Goal: Information Seeking & Learning: Compare options

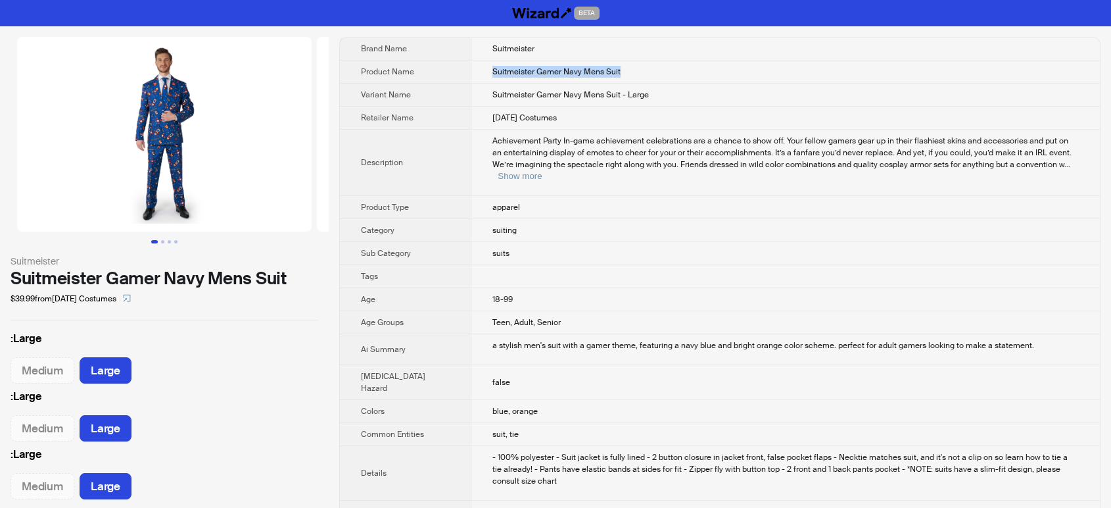
drag, startPoint x: 573, startPoint y: 73, endPoint x: 470, endPoint y: 73, distance: 103.9
click at [472, 73] on td "Suitmeister Gamer Navy Mens Suit" at bounding box center [786, 72] width 629 height 23
copy span "Suitmeister Gamer Navy Mens Suit"
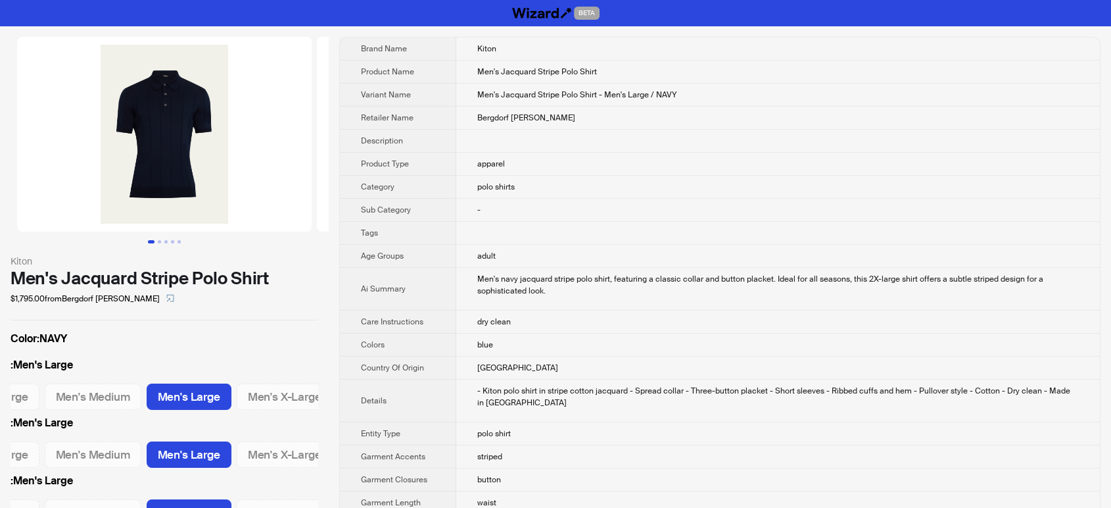
scroll to position [0, 75]
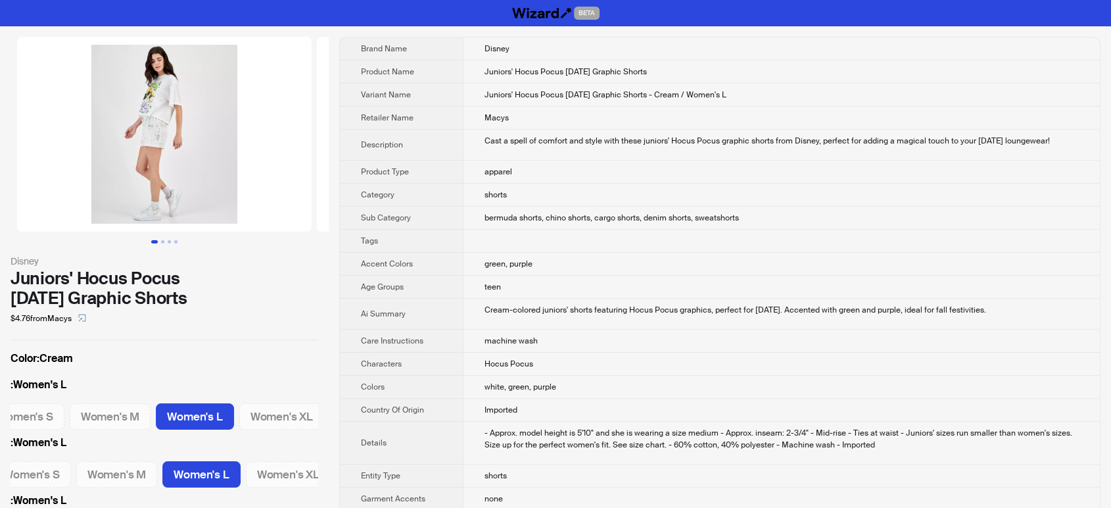
scroll to position [0, 116]
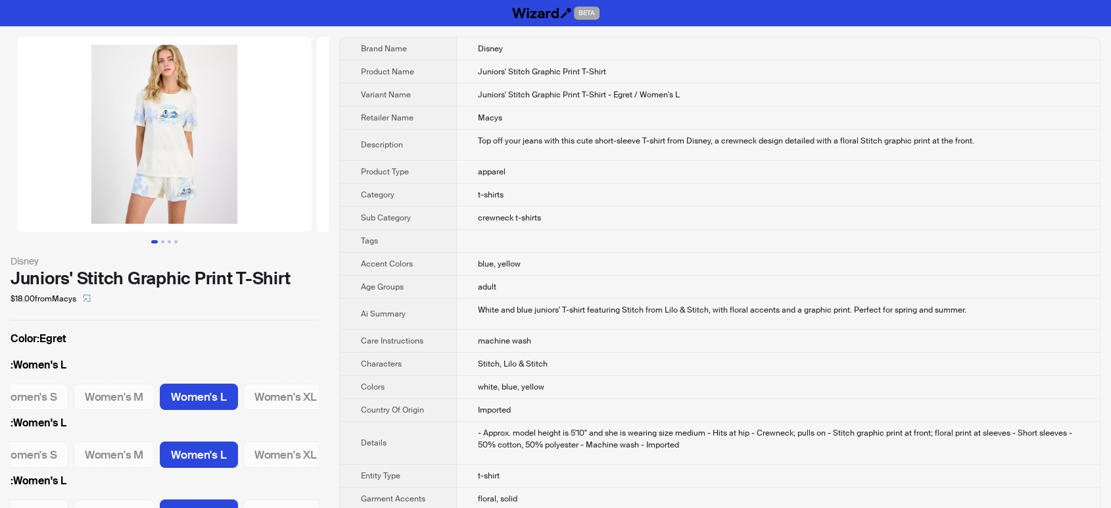
scroll to position [0, 116]
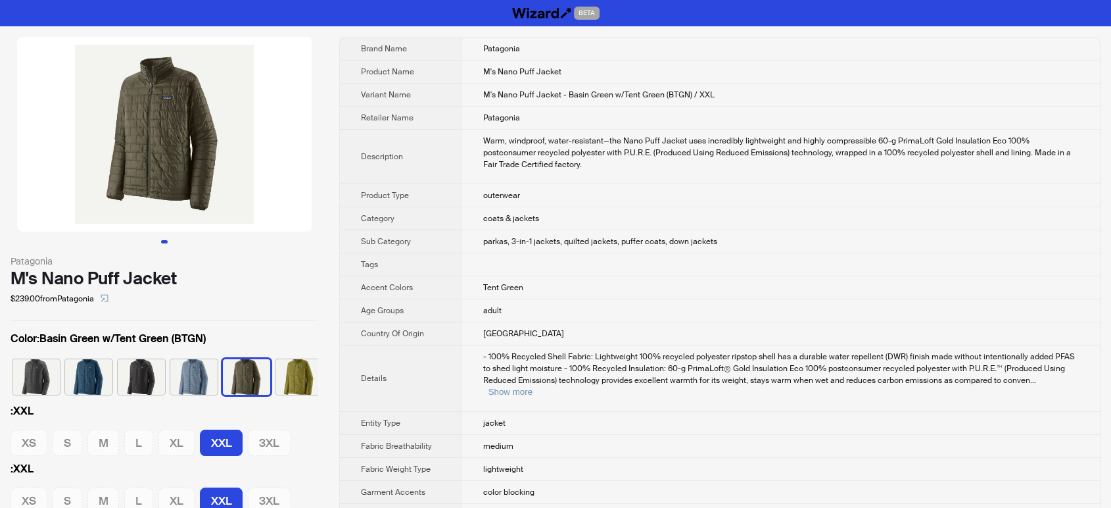
scroll to position [0, 7]
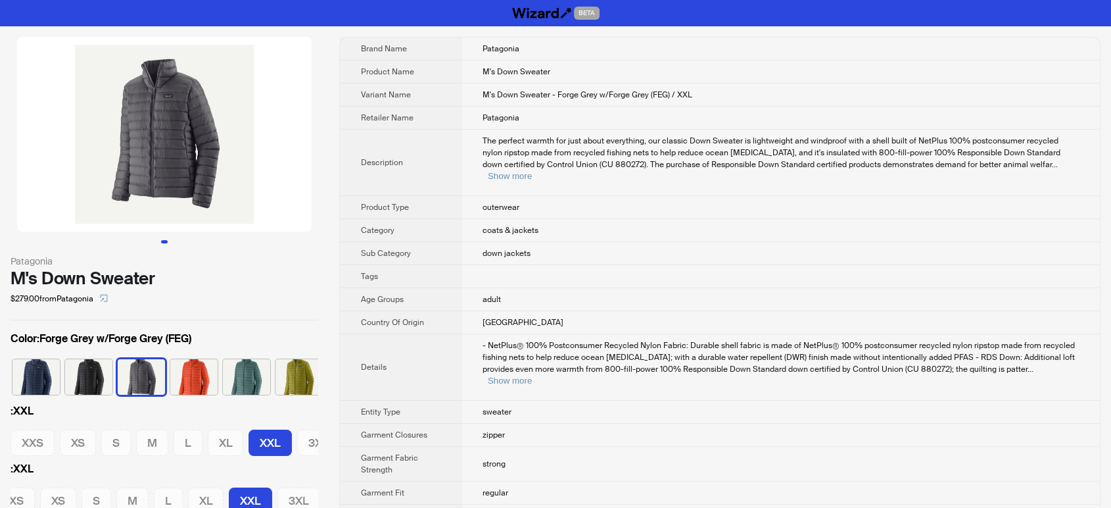
scroll to position [0, 20]
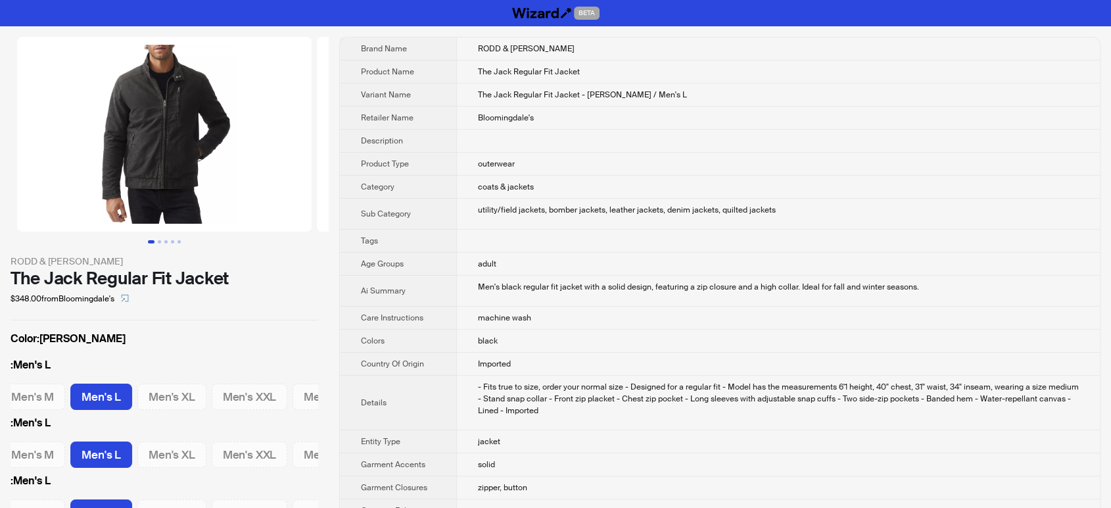
scroll to position [0, 188]
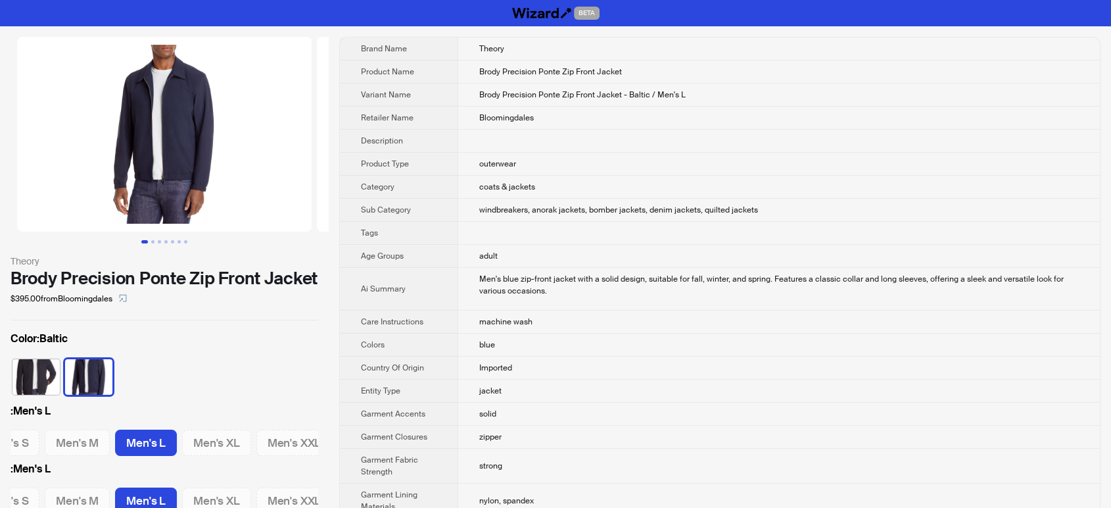
scroll to position [0, 114]
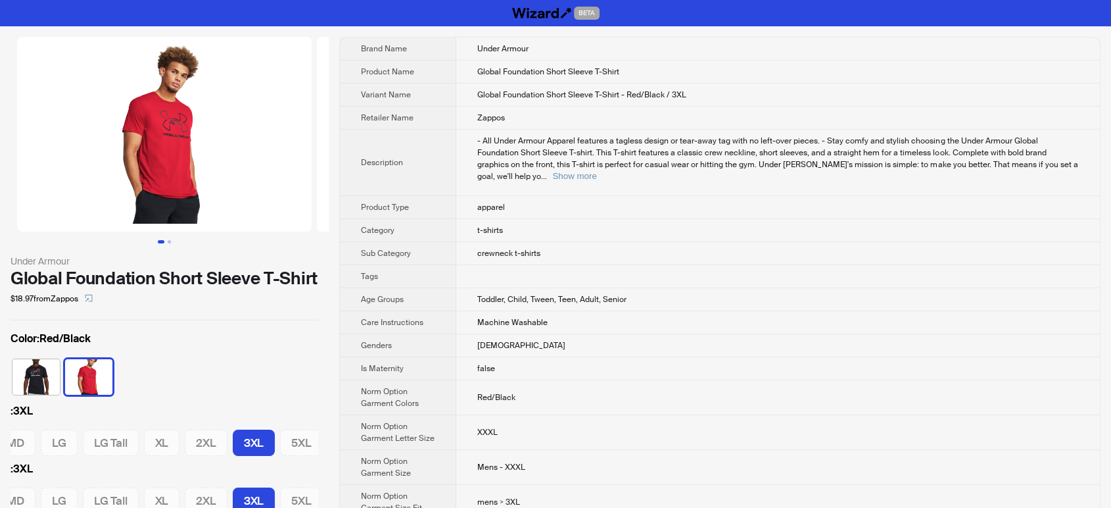
scroll to position [0, 103]
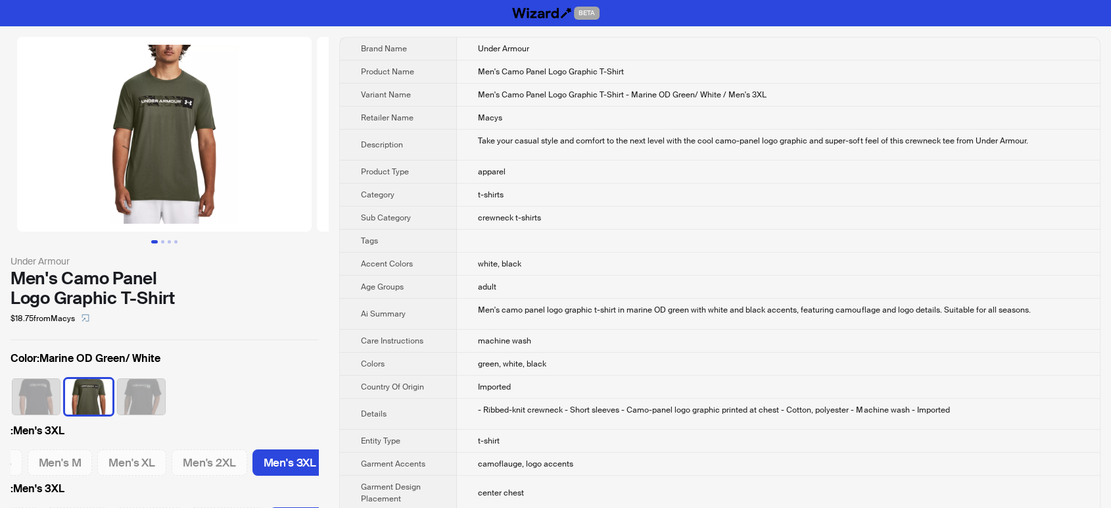
scroll to position [0, 118]
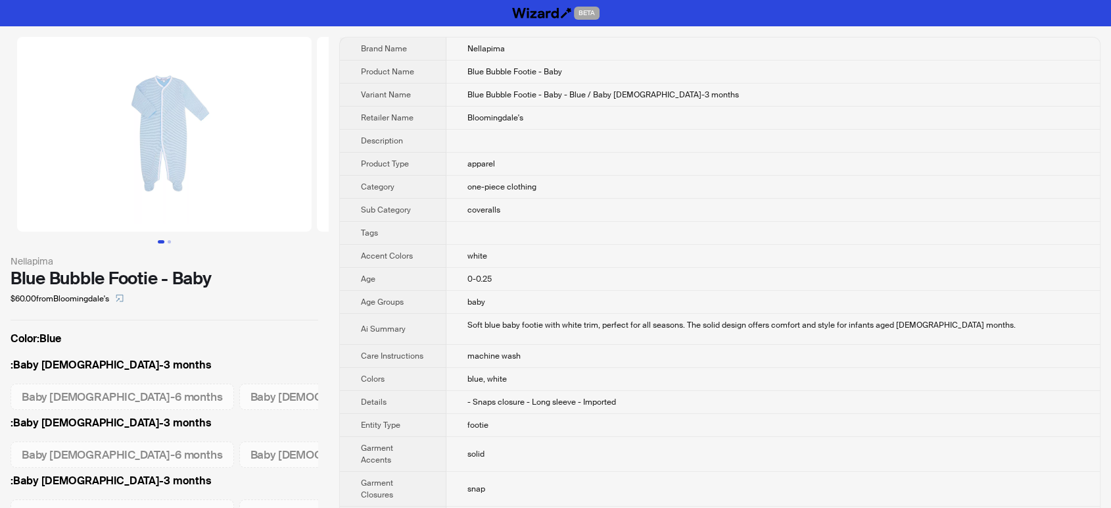
scroll to position [0, 17]
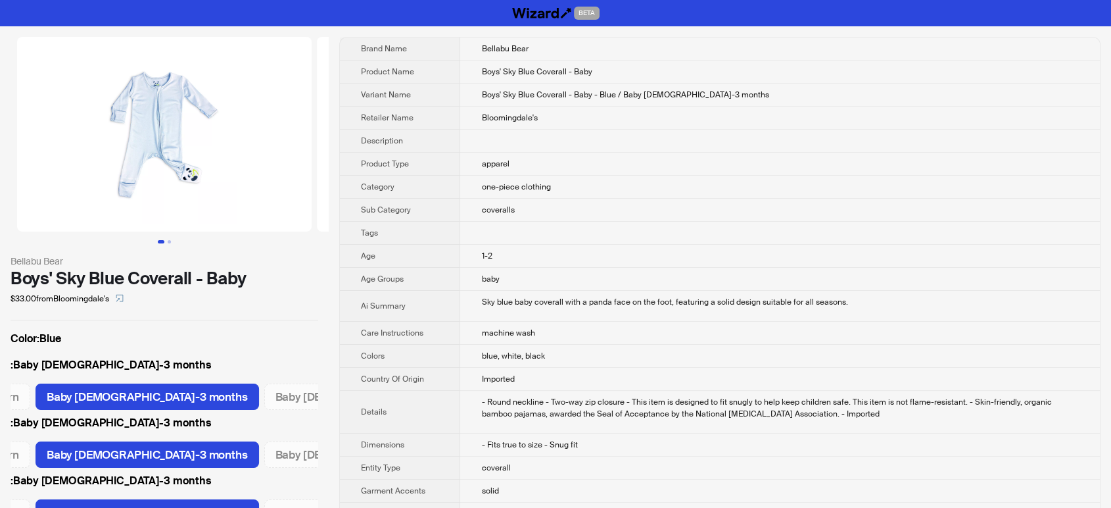
scroll to position [0, 78]
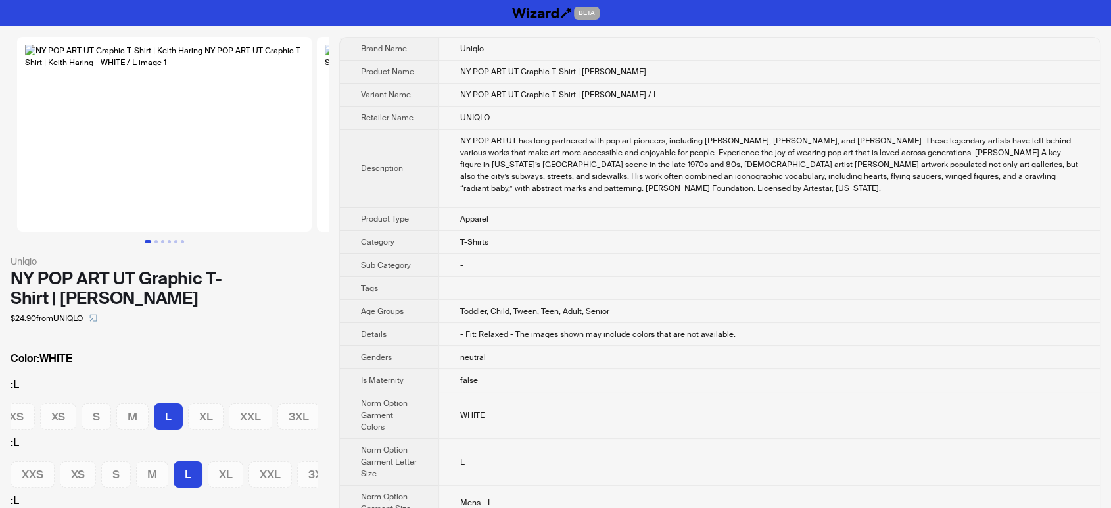
scroll to position [0, 20]
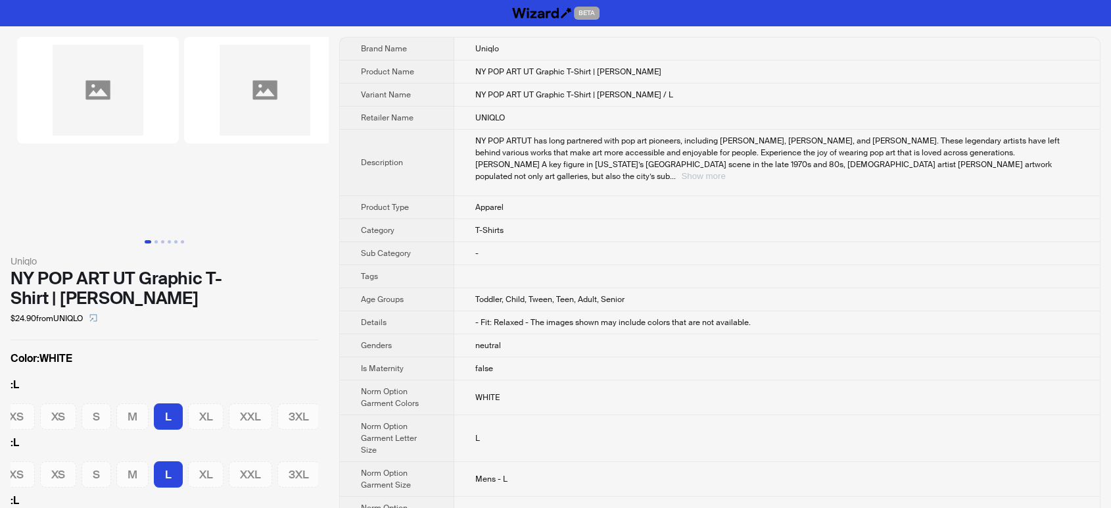
click at [725, 171] on button "Show more" at bounding box center [703, 176] width 44 height 10
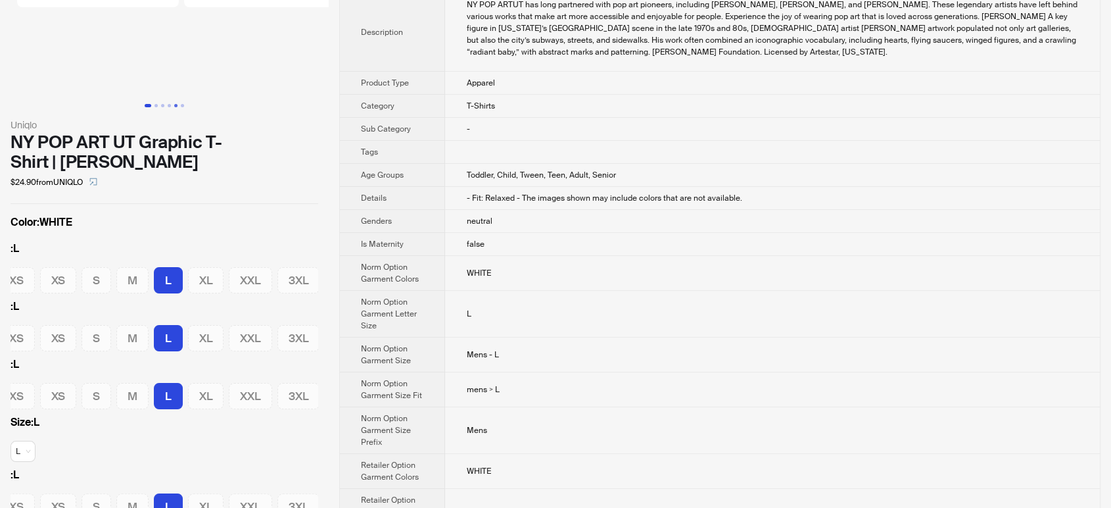
scroll to position [0, 0]
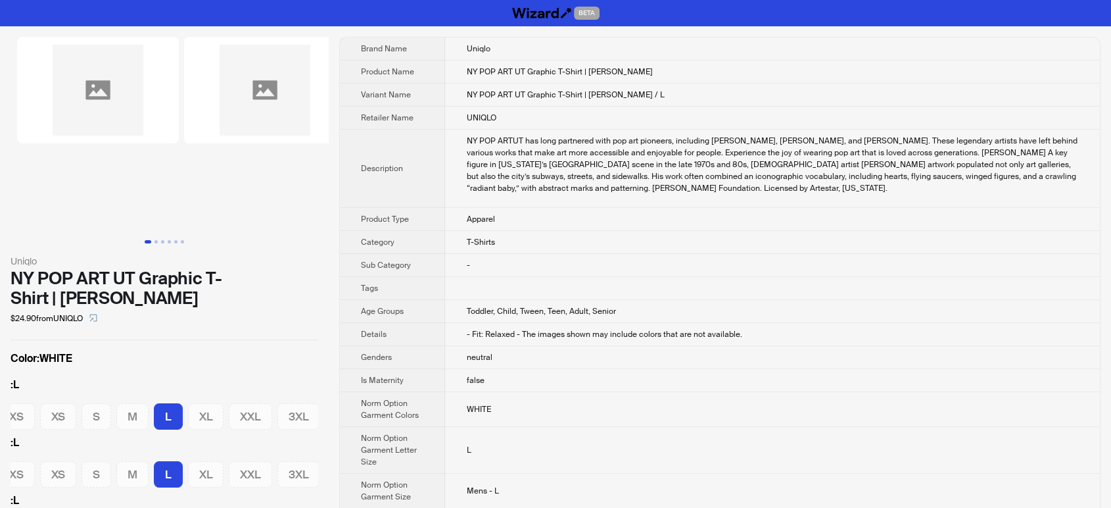
click at [116, 114] on img at bounding box center [98, 90] width 162 height 107
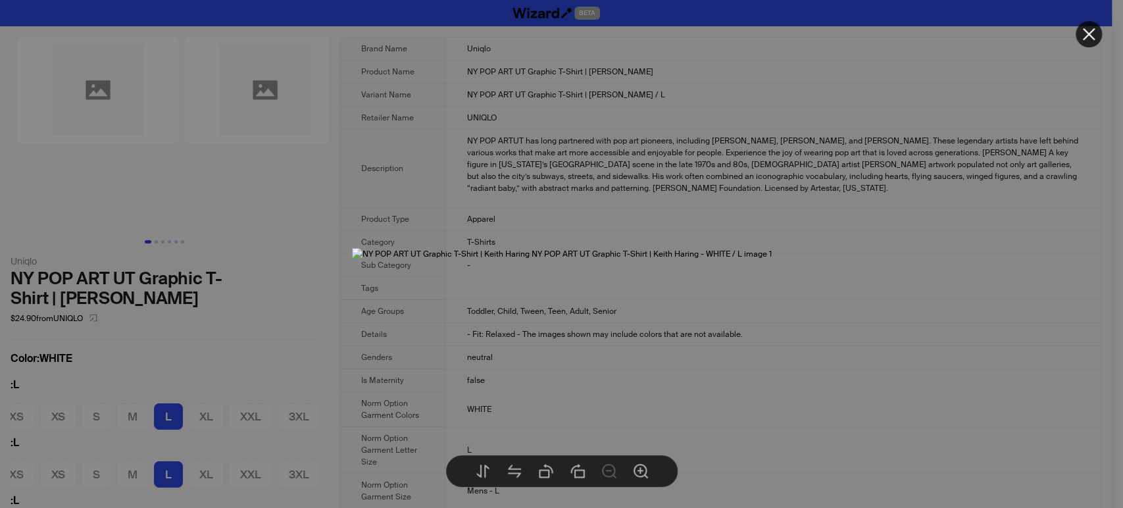
click at [1093, 39] on icon "close" at bounding box center [1089, 34] width 12 height 12
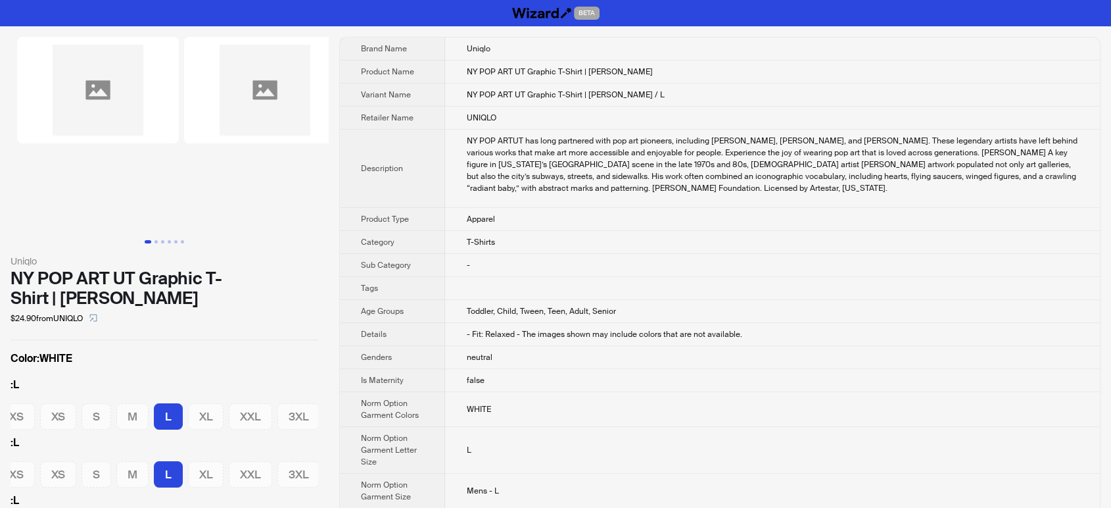
click at [251, 110] on img at bounding box center [265, 90] width 162 height 107
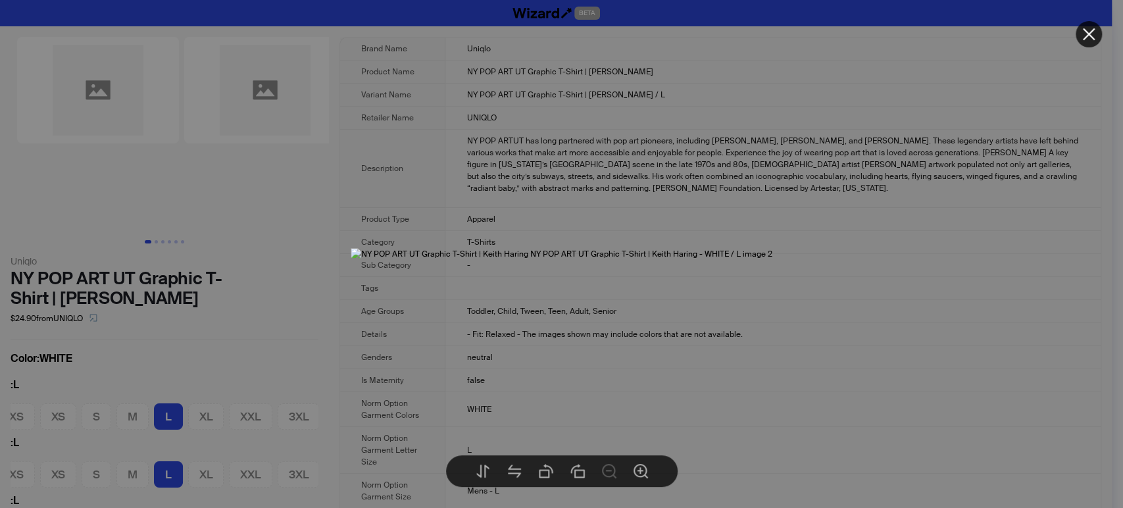
click at [1087, 42] on button at bounding box center [1088, 34] width 26 height 26
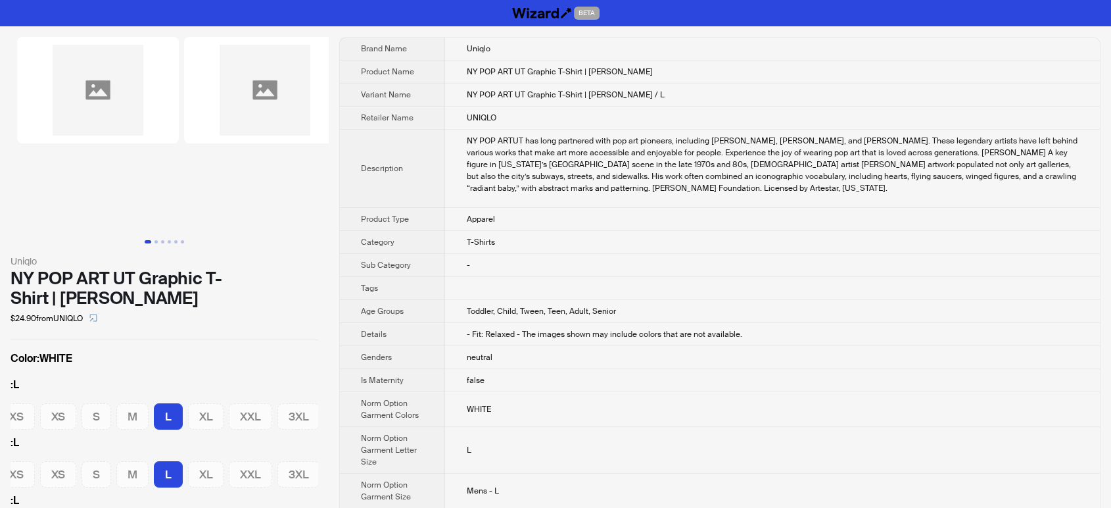
click at [254, 93] on img at bounding box center [265, 90] width 162 height 107
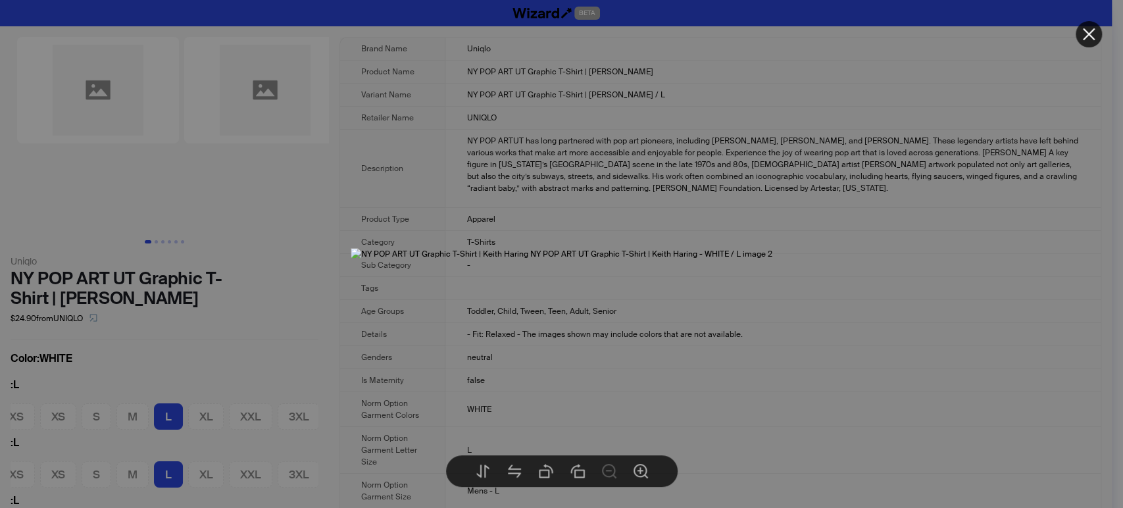
click at [270, 308] on div at bounding box center [561, 254] width 1123 height 508
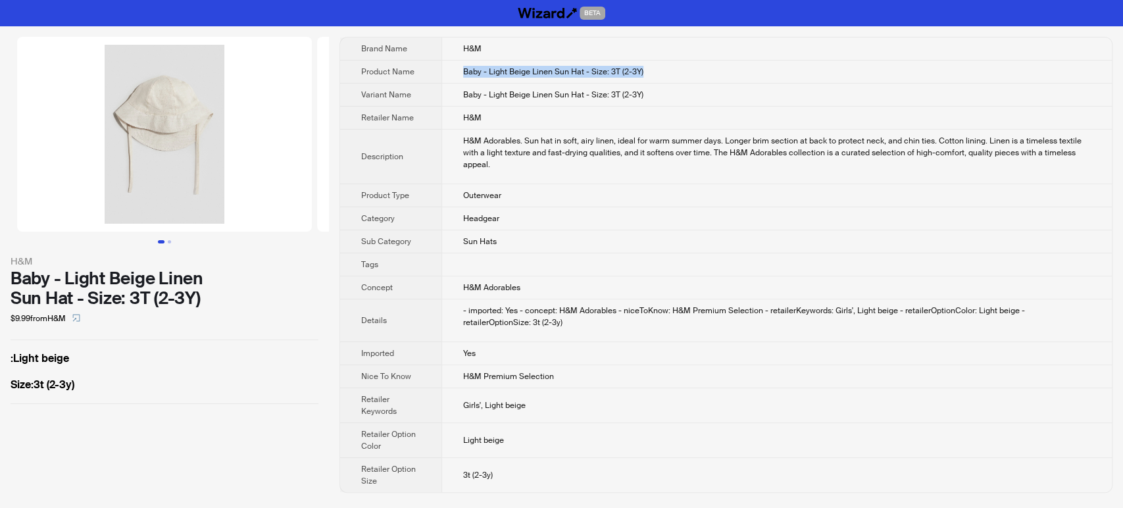
drag, startPoint x: 671, startPoint y: 72, endPoint x: 451, endPoint y: 73, distance: 220.3
click at [451, 73] on td "Baby - Light Beige Linen Sun Hat - Size: 3T (2-3Y)" at bounding box center [776, 72] width 670 height 23
copy span "Baby - Light Beige Linen Sun Hat - Size: 3T (2-3Y)"
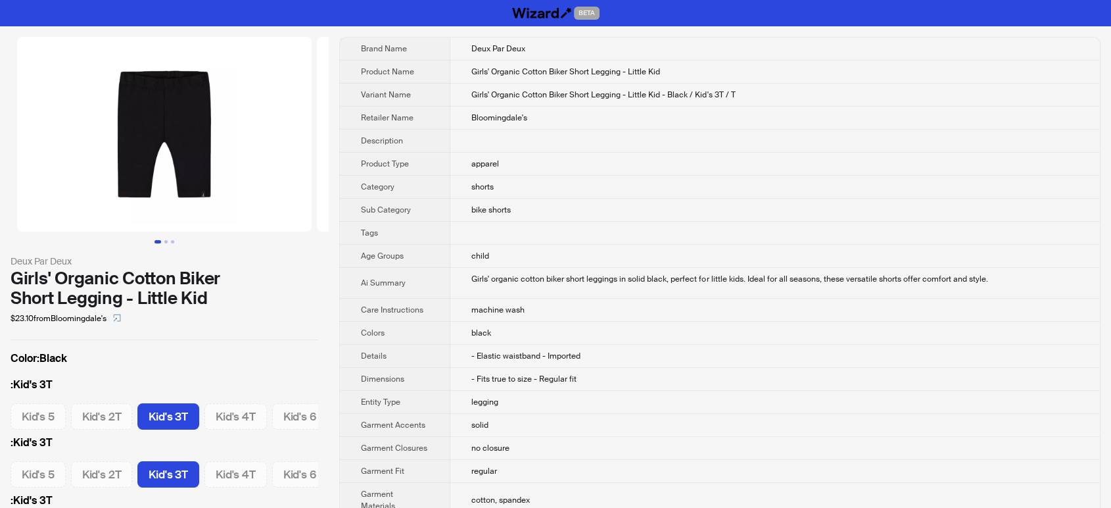
scroll to position [0, 6]
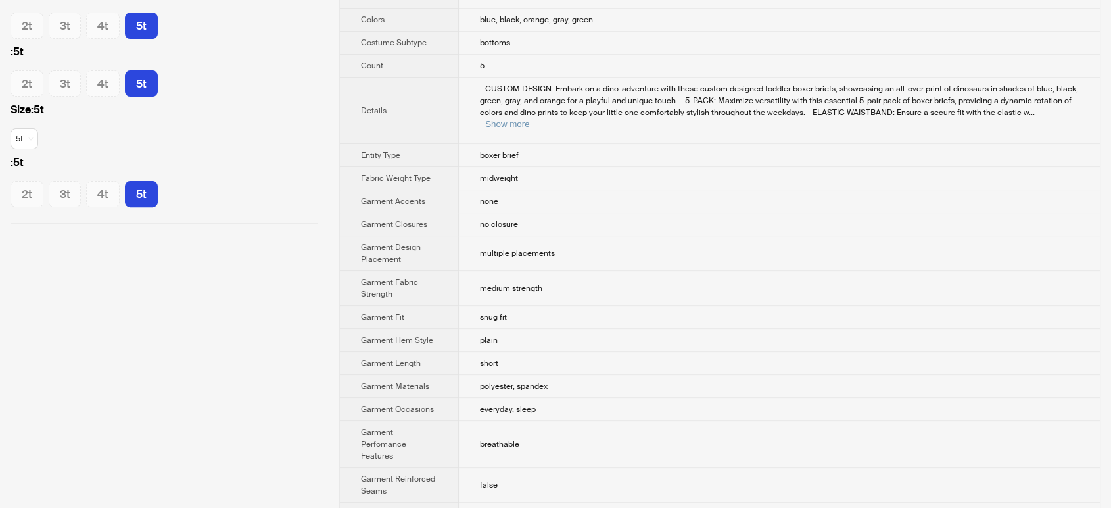
scroll to position [511, 0]
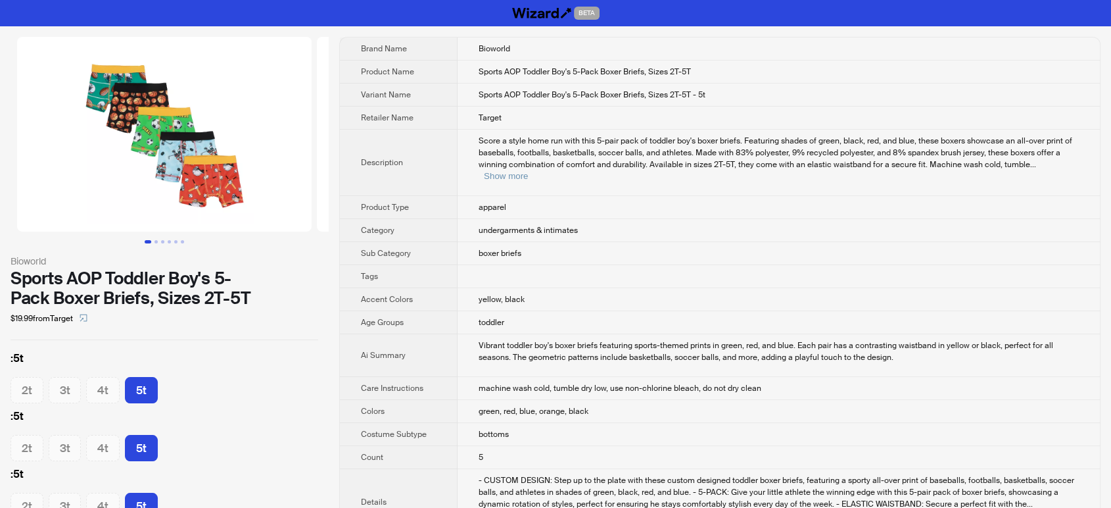
scroll to position [497, 0]
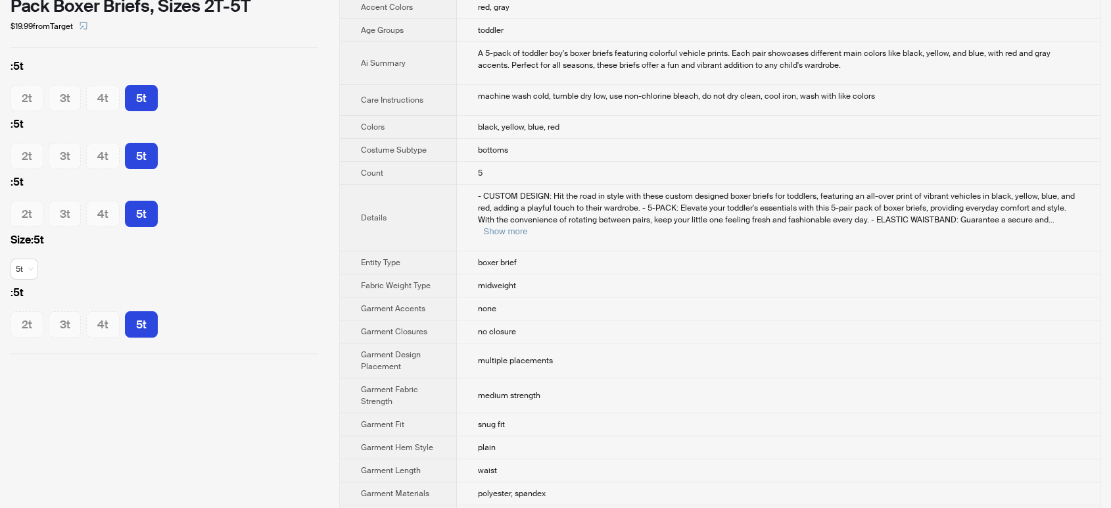
scroll to position [511, 0]
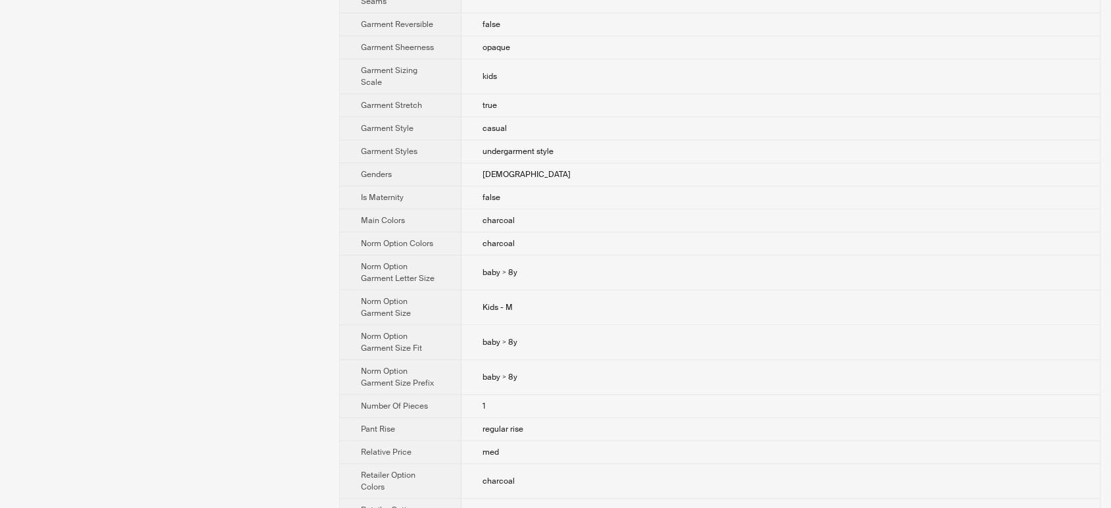
scroll to position [658, 0]
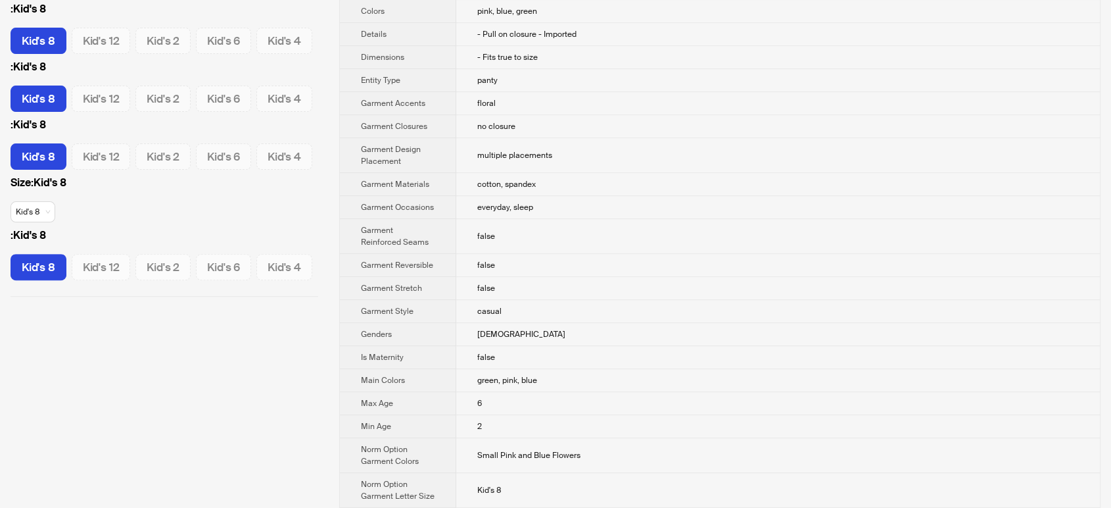
scroll to position [438, 0]
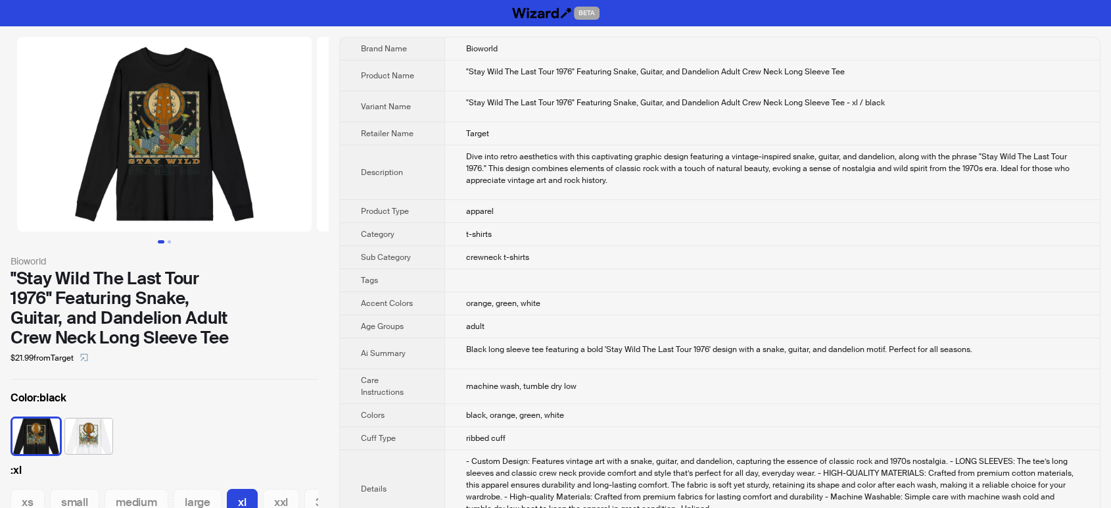
scroll to position [0, 14]
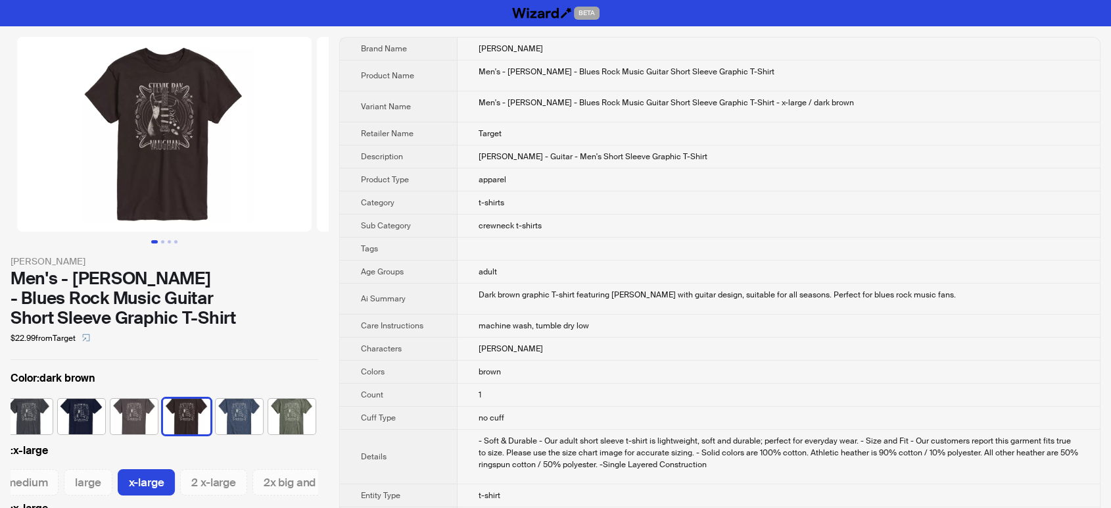
scroll to position [0, 304]
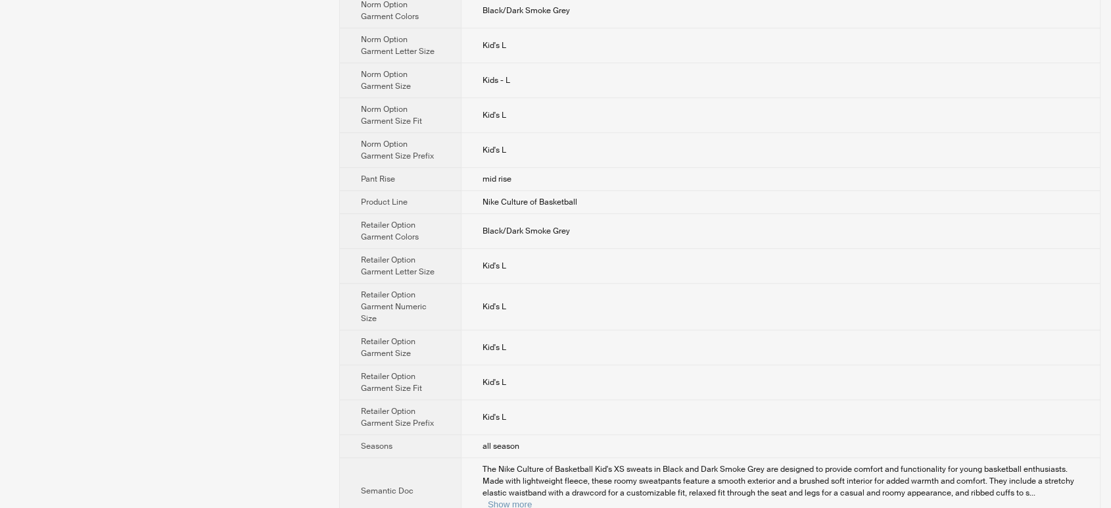
scroll to position [1228, 0]
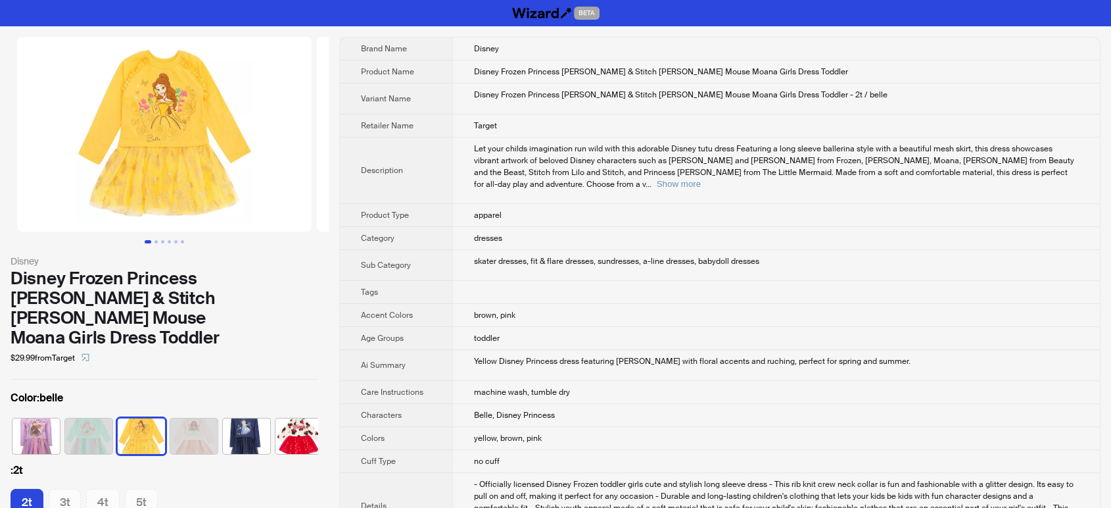
scroll to position [0, 7]
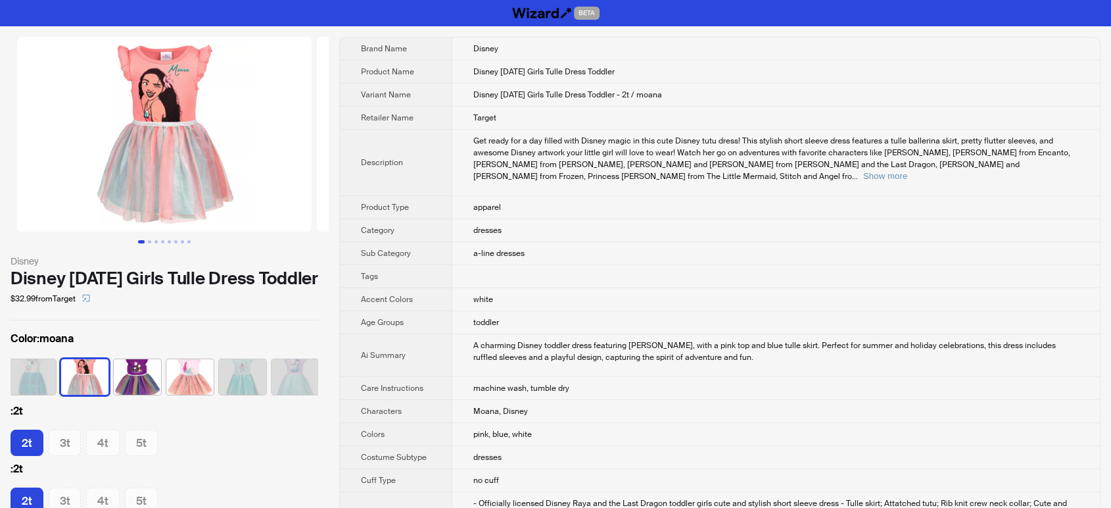
scroll to position [0, 112]
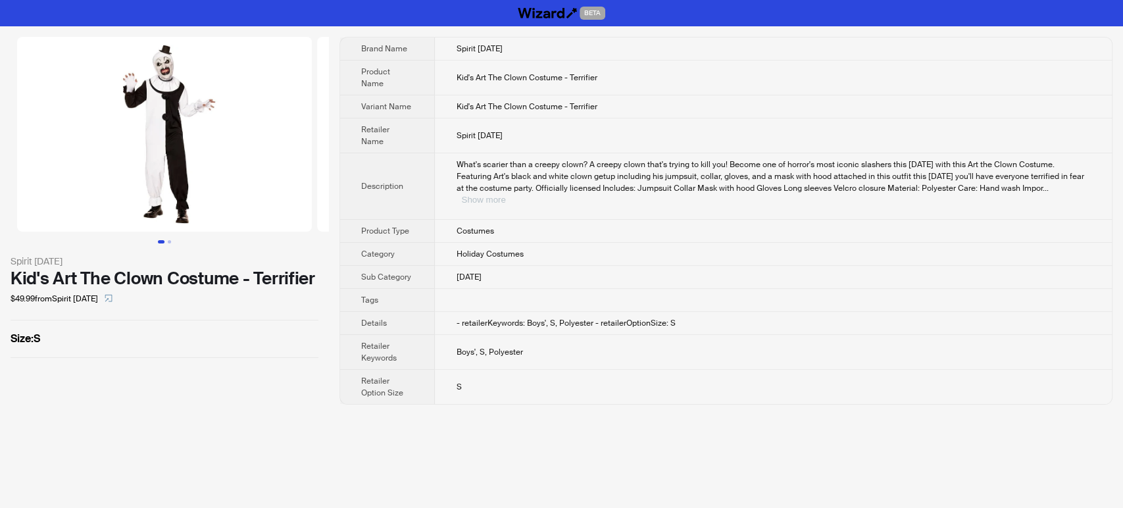
click at [505, 195] on button "Show more" at bounding box center [483, 200] width 44 height 10
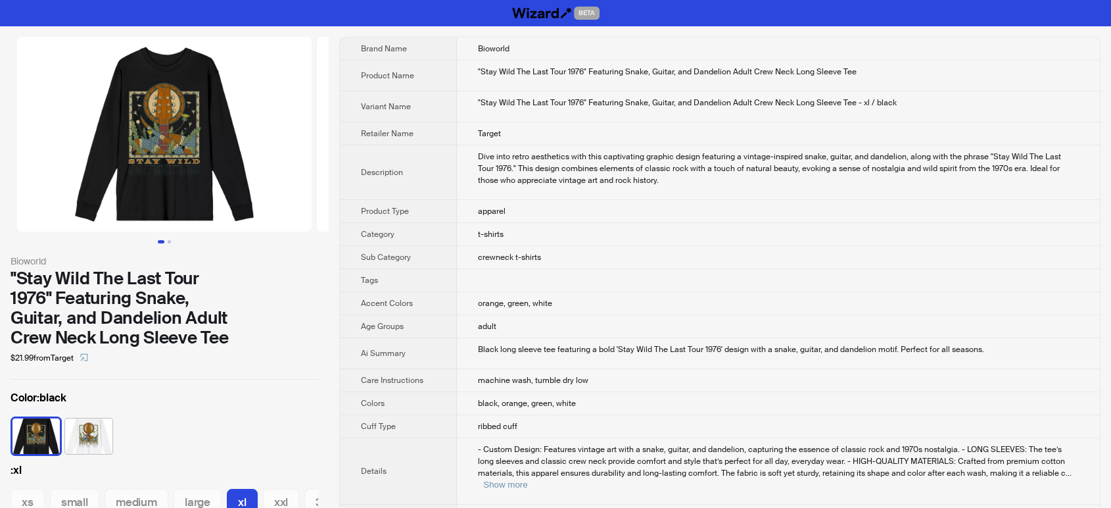
scroll to position [0, 14]
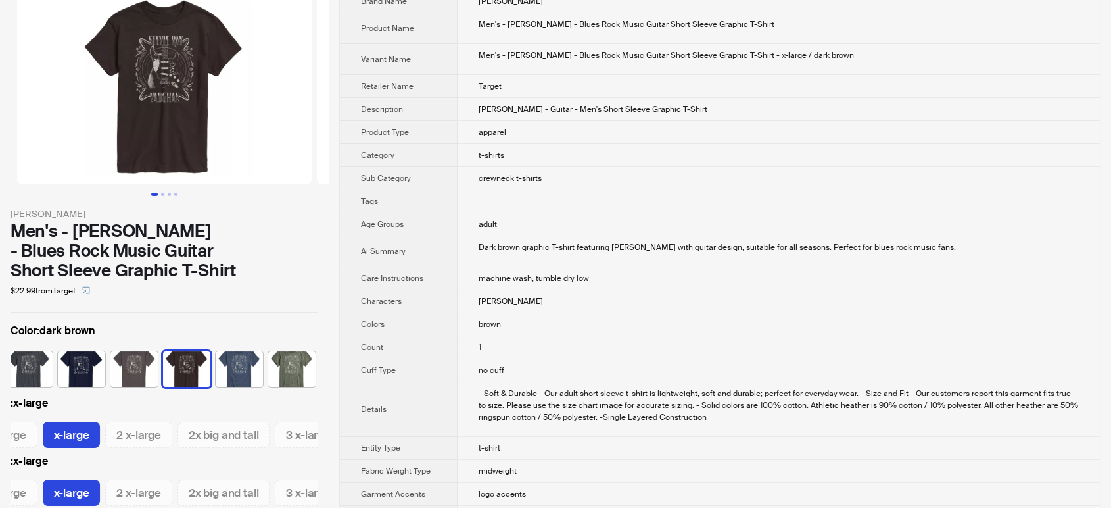
scroll to position [73, 0]
